Goal: Transaction & Acquisition: Purchase product/service

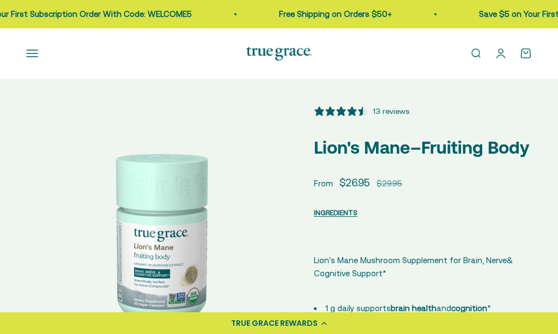
select select "3"
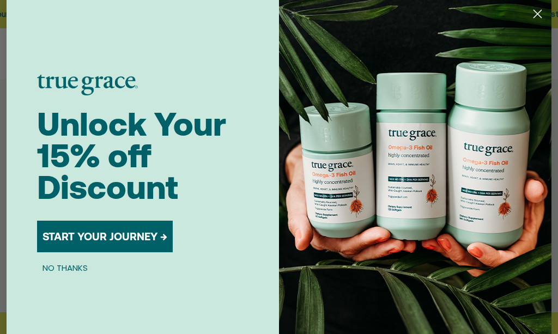
click at [544, 13] on circle "Close dialog" at bounding box center [537, 14] width 18 height 18
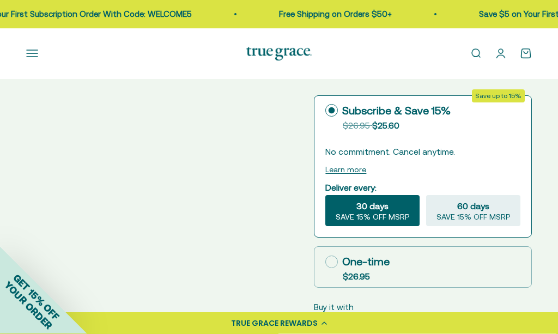
scroll to position [648, 0]
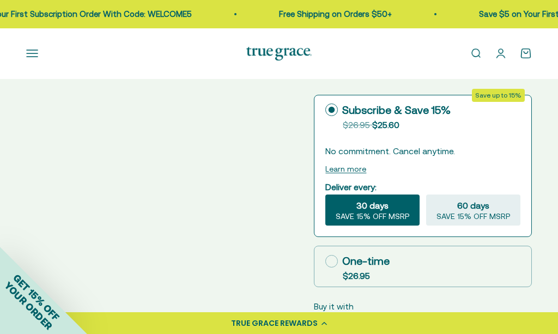
click at [334, 259] on icon at bounding box center [331, 261] width 13 height 13
click at [325, 261] on input "One-time $26.95" at bounding box center [325, 261] width 1 height 1
radio input "true"
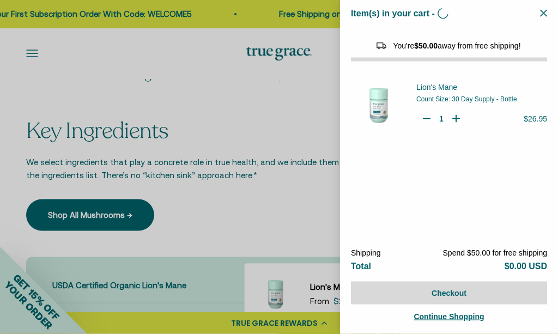
scroll to position [1037, 0]
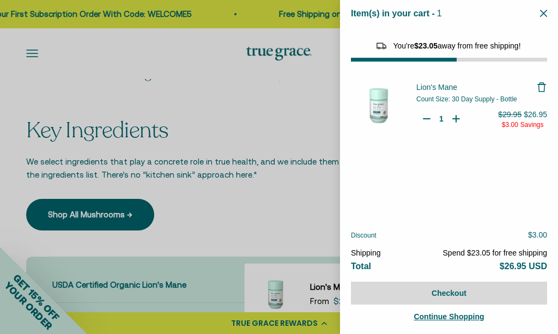
select select "42422671343830"
select select "42422728065238"
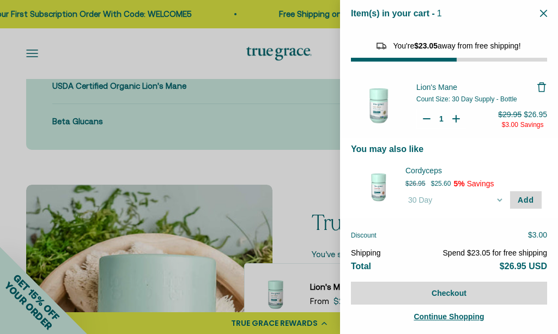
scroll to position [1290, 0]
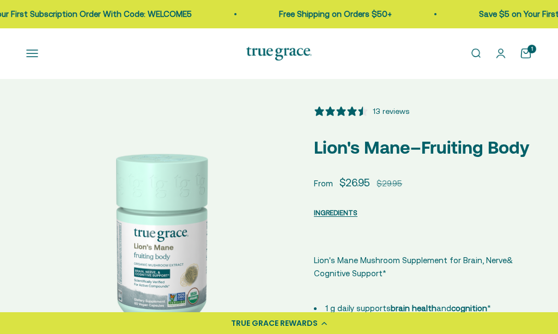
select select "3"
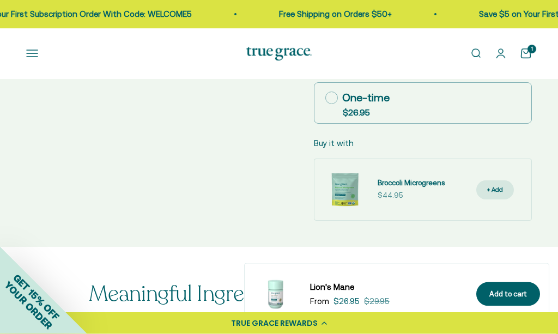
scroll to position [812, 0]
click at [34, 332] on span "YOUR ORDER" at bounding box center [28, 305] width 52 height 52
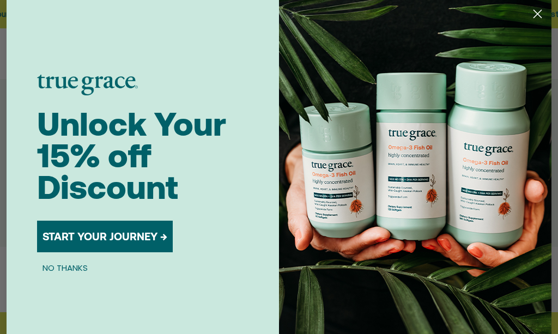
click at [159, 252] on button "START YOUR JOURNEY →" at bounding box center [105, 237] width 136 height 32
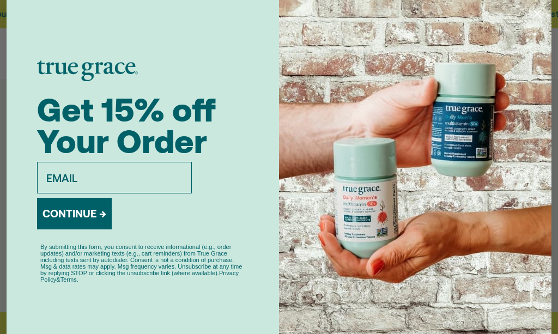
scroll to position [539, 0]
